Goal: Information Seeking & Learning: Check status

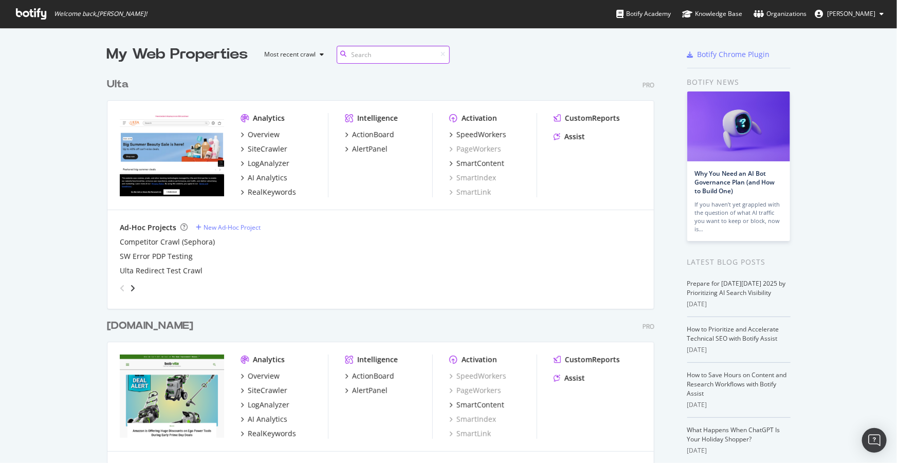
scroll to position [2299, 548]
click at [264, 148] on div "SiteCrawler" at bounding box center [268, 149] width 40 height 10
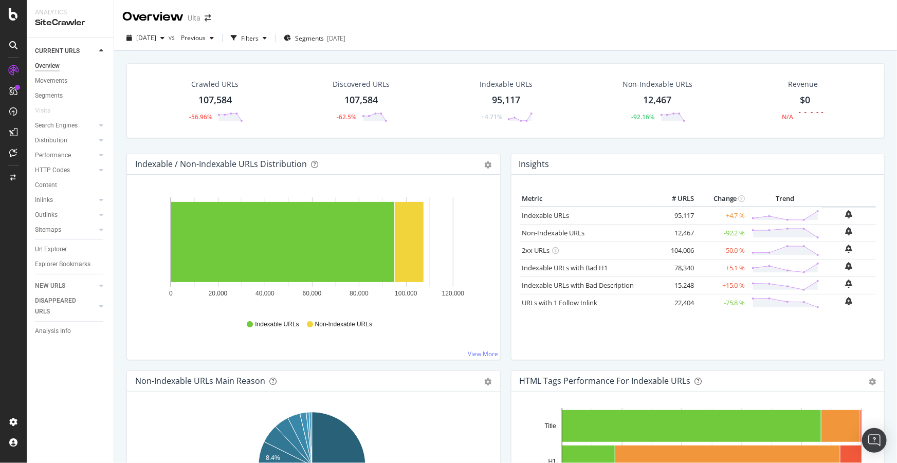
click at [433, 142] on div "Crawled URLs 107,584 -56.96% Discovered URLs 107,584 -62.5% Indexable URLs 95,1…" at bounding box center [505, 108] width 768 height 90
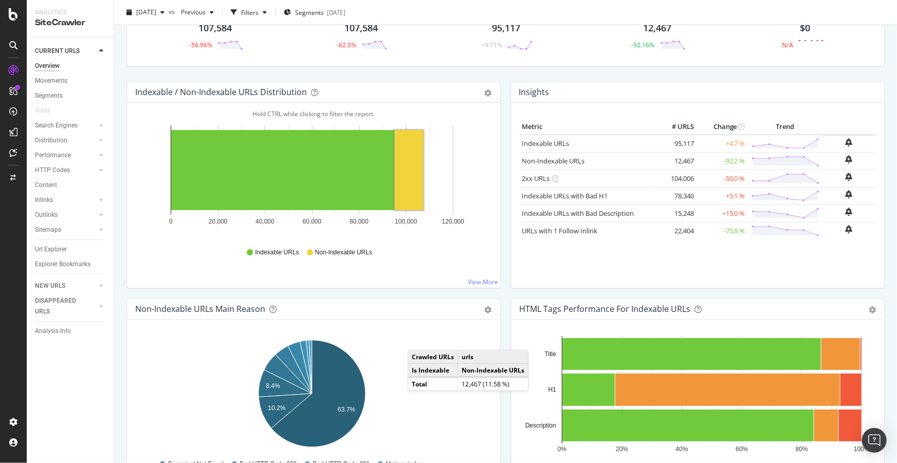
scroll to position [280, 0]
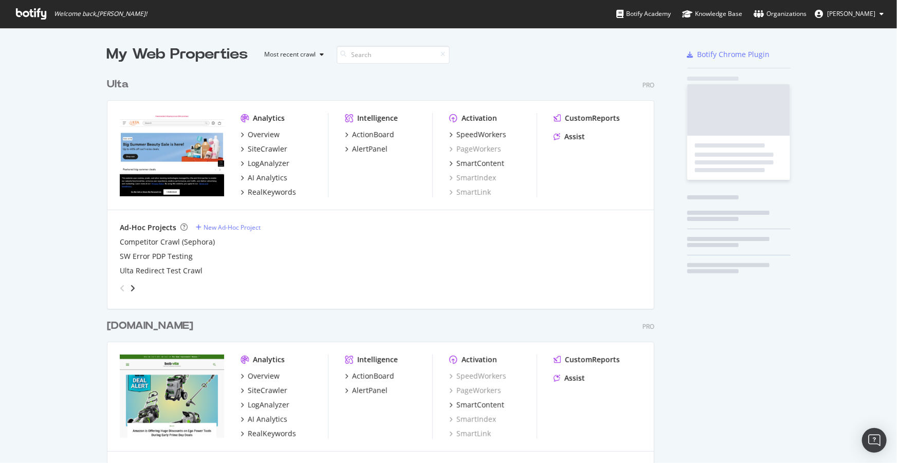
scroll to position [456, 883]
